Goal: Book appointment/travel/reservation

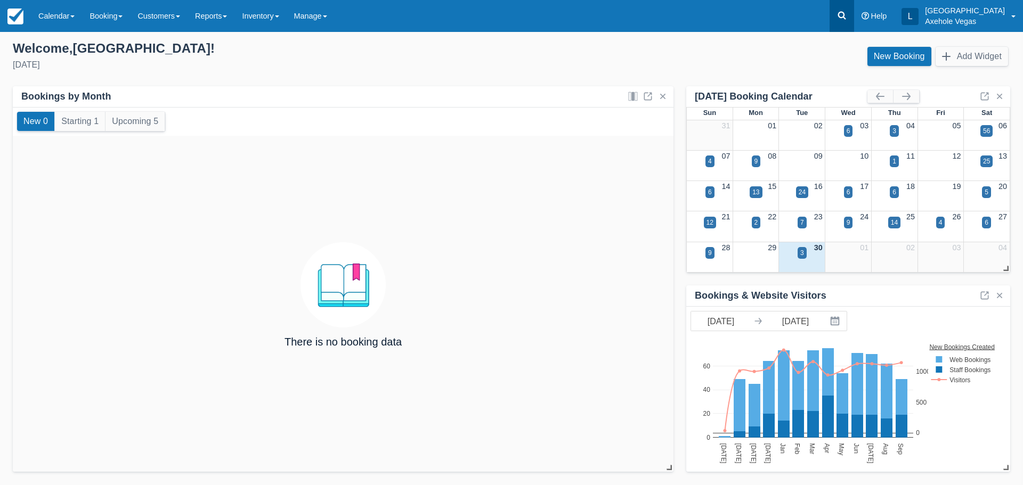
click at [847, 16] on icon at bounding box center [841, 15] width 11 height 11
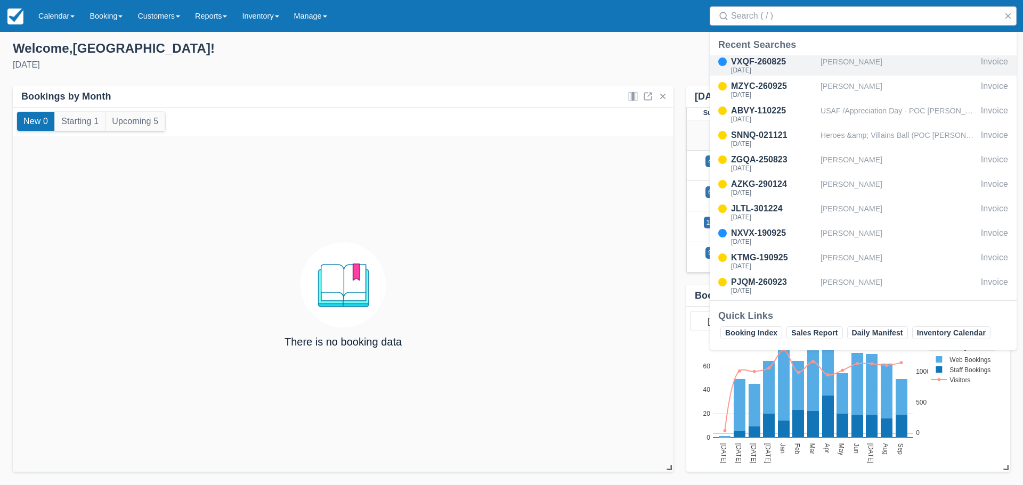
click at [853, 64] on div "[PERSON_NAME]" at bounding box center [899, 65] width 156 height 20
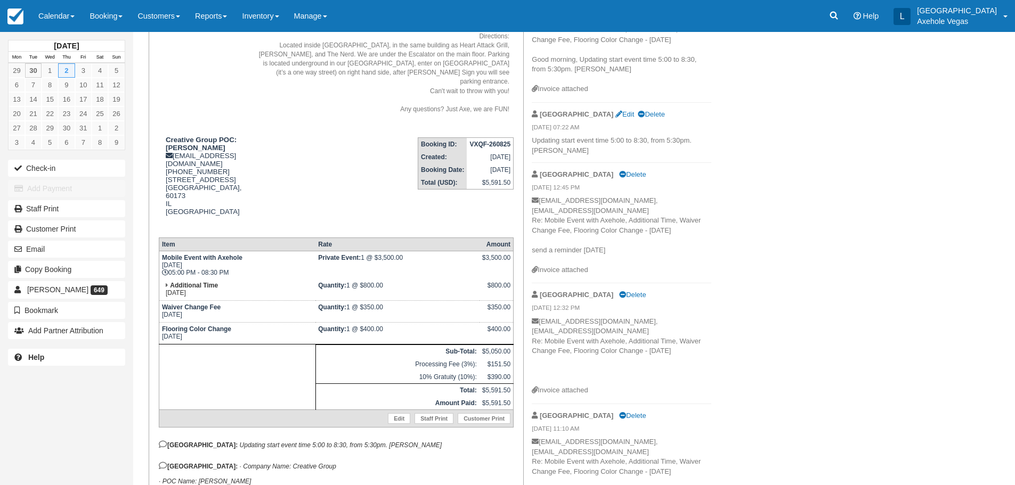
scroll to position [160, 0]
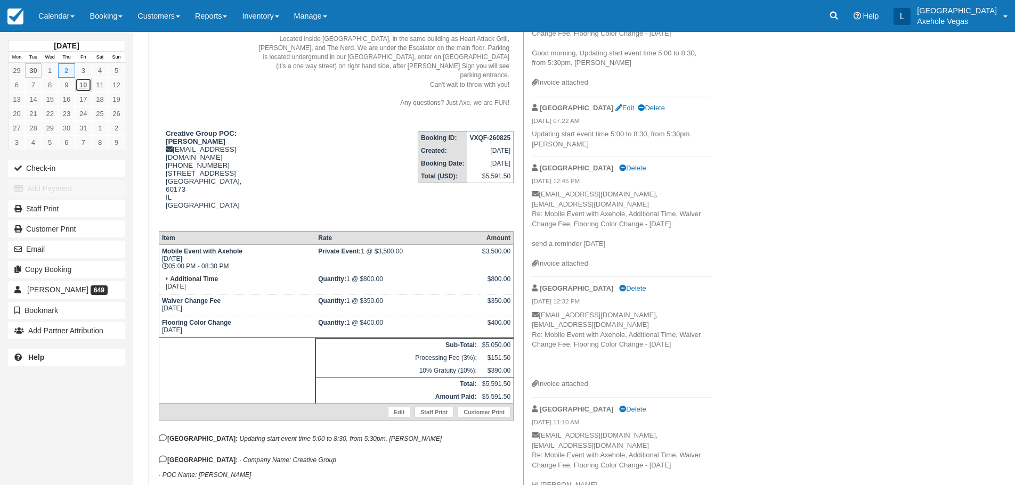
click at [86, 87] on link "10" at bounding box center [83, 85] width 17 height 14
click at [34, 95] on link "14" at bounding box center [33, 99] width 17 height 14
